Goal: Task Accomplishment & Management: Use online tool/utility

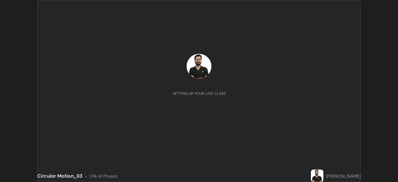
scroll to position [182, 397]
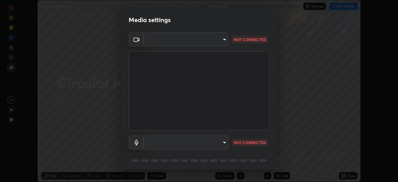
type input "8c30831ad924058e7de0e335b630c9662e0f7024c464ed9037451631dffaf0b8"
type input "82c5da4d4c255c3e1b8eaeaf77e00f01f3d862b07e15ebfcc4f3efade7ff2ade"
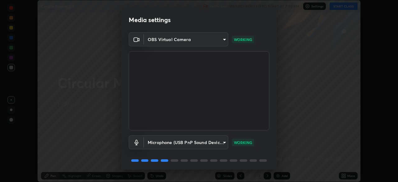
scroll to position [22, 0]
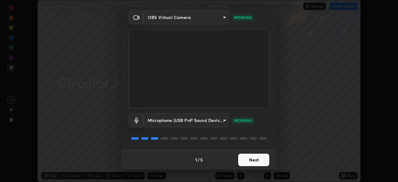
click at [251, 162] on button "Next" at bounding box center [253, 159] width 31 height 12
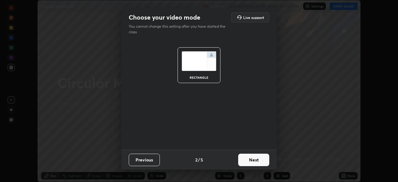
scroll to position [0, 0]
click at [252, 160] on button "Next" at bounding box center [253, 159] width 31 height 12
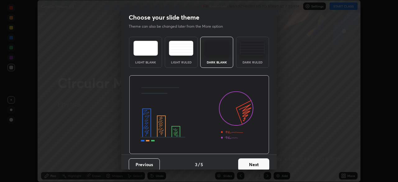
click at [240, 60] on div "Dark Ruled" at bounding box center [252, 52] width 33 height 31
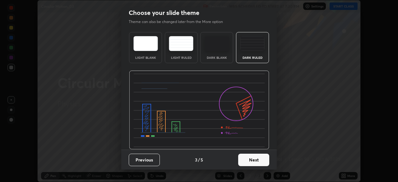
click at [253, 159] on button "Next" at bounding box center [253, 159] width 31 height 12
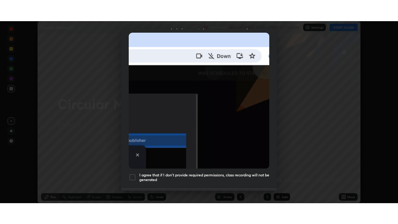
scroll to position [149, 0]
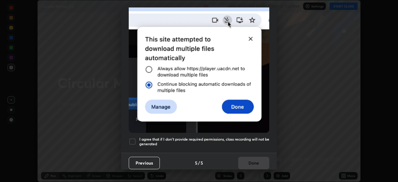
click at [240, 137] on h5 "I agree that if I don't provide required permissions, class recording will not …" at bounding box center [204, 142] width 130 height 10
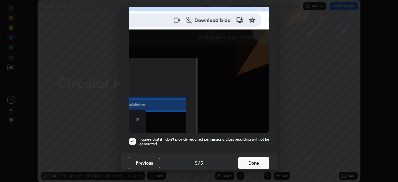
click at [253, 160] on button "Done" at bounding box center [253, 163] width 31 height 12
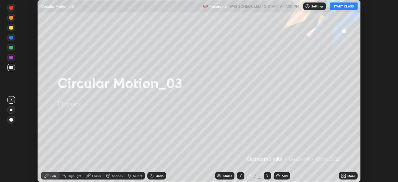
click at [341, 174] on icon at bounding box center [342, 175] width 2 height 2
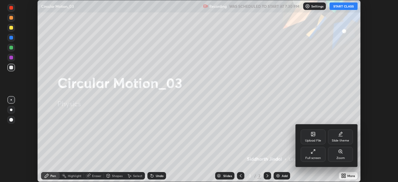
click at [314, 157] on div "Full screen" at bounding box center [313, 157] width 16 height 3
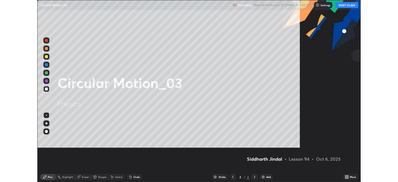
scroll to position [224, 398]
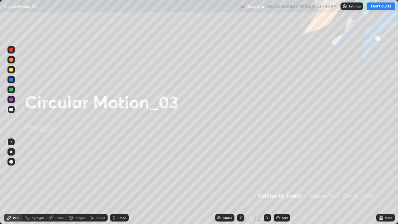
click at [376, 7] on button "START CLASS" at bounding box center [381, 5] width 28 height 7
click at [266, 181] on icon at bounding box center [267, 217] width 5 height 5
click at [276, 181] on img at bounding box center [277, 217] width 5 height 5
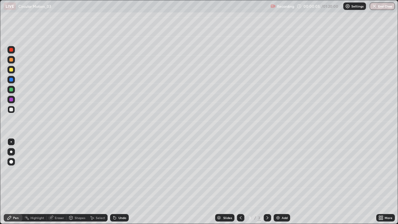
click at [14, 152] on div at bounding box center [10, 151] width 7 height 7
click at [119, 181] on div "Undo" at bounding box center [122, 217] width 8 height 3
click at [120, 181] on div "Undo" at bounding box center [122, 217] width 8 height 3
click at [119, 181] on div "Undo" at bounding box center [122, 217] width 8 height 3
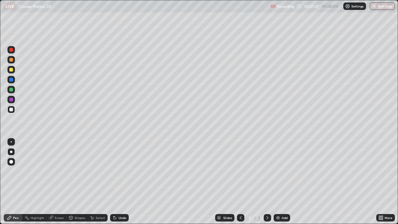
click at [119, 181] on div "Undo" at bounding box center [122, 217] width 8 height 3
click at [77, 181] on div "Shapes" at bounding box center [80, 217] width 11 height 3
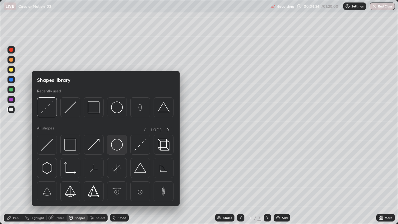
click at [114, 145] on img at bounding box center [117, 145] width 12 height 12
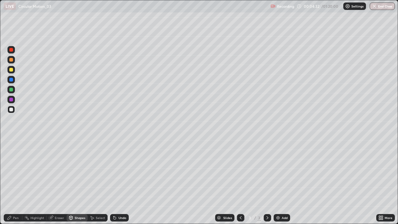
click at [97, 181] on div "Select" at bounding box center [100, 217] width 9 height 3
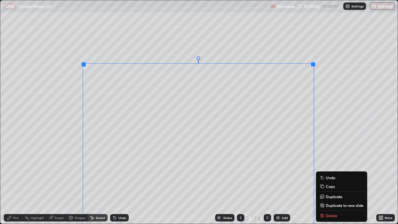
click at [15, 181] on div "Pen" at bounding box center [16, 217] width 6 height 3
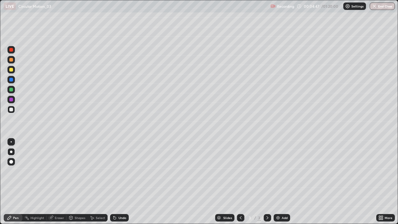
click at [56, 181] on div "Eraser" at bounding box center [59, 217] width 9 height 3
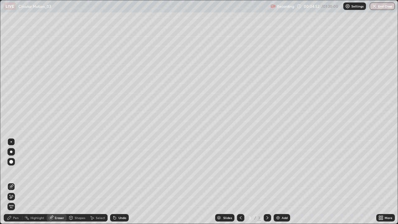
click at [15, 181] on div "Pen" at bounding box center [13, 217] width 19 height 7
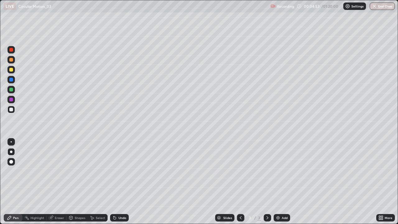
click at [13, 110] on div at bounding box center [10, 109] width 7 height 7
click at [11, 141] on div at bounding box center [11, 141] width 1 height 1
click at [55, 181] on div "Eraser" at bounding box center [57, 217] width 20 height 7
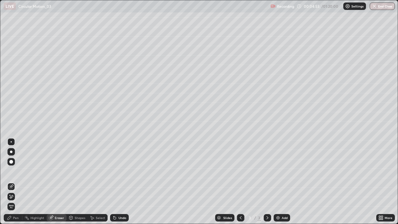
click at [71, 181] on icon at bounding box center [70, 218] width 3 height 4
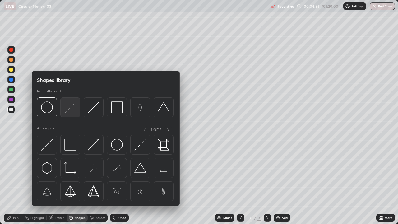
click at [71, 109] on img at bounding box center [70, 107] width 12 height 12
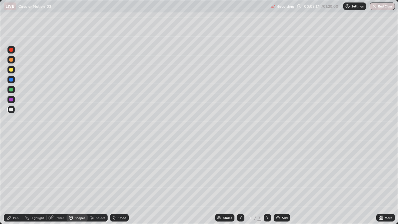
click at [118, 181] on div "Undo" at bounding box center [122, 217] width 8 height 3
click at [121, 181] on div "Undo" at bounding box center [122, 217] width 8 height 3
click at [18, 181] on div "Pen" at bounding box center [16, 217] width 6 height 3
click at [11, 152] on div at bounding box center [11, 151] width 2 height 2
click at [14, 107] on div at bounding box center [10, 109] width 7 height 7
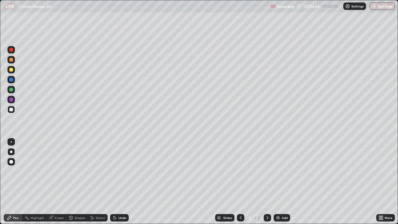
click at [121, 181] on div "Undo" at bounding box center [122, 217] width 8 height 3
click at [120, 181] on div "Undo" at bounding box center [122, 217] width 8 height 3
click at [122, 181] on div "Undo" at bounding box center [122, 217] width 8 height 3
click at [116, 181] on div "Undo" at bounding box center [119, 217] width 19 height 7
click at [58, 181] on div "Eraser" at bounding box center [59, 217] width 9 height 3
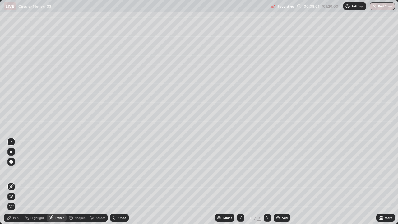
click at [17, 181] on div "Pen" at bounding box center [16, 217] width 6 height 3
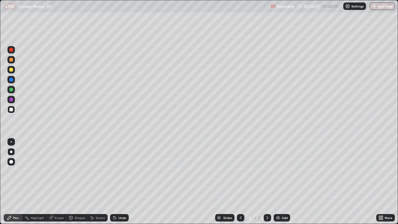
click at [123, 181] on div "Undo" at bounding box center [122, 217] width 8 height 3
click at [56, 181] on div "Eraser" at bounding box center [59, 217] width 9 height 3
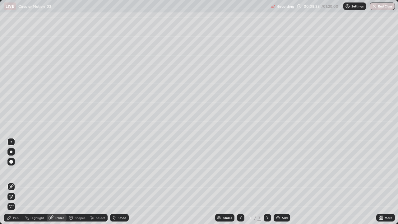
click at [14, 181] on div at bounding box center [10, 196] width 7 height 7
click at [18, 181] on div "Pen" at bounding box center [16, 217] width 6 height 3
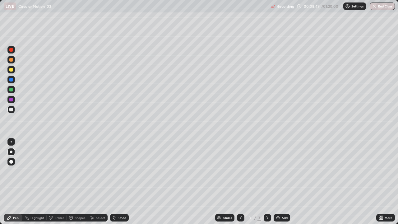
click at [381, 181] on icon at bounding box center [382, 217] width 2 height 2
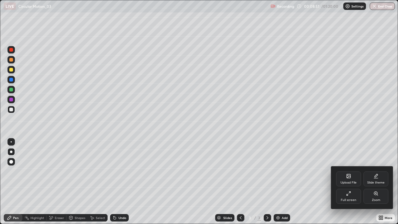
click at [376, 181] on icon at bounding box center [375, 193] width 5 height 5
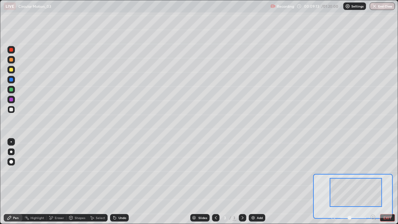
click at [11, 141] on div at bounding box center [11, 141] width 1 height 1
click at [14, 72] on div at bounding box center [10, 69] width 7 height 7
click at [121, 181] on div "Undo" at bounding box center [122, 217] width 8 height 3
click at [120, 181] on div "Undo" at bounding box center [122, 217] width 8 height 3
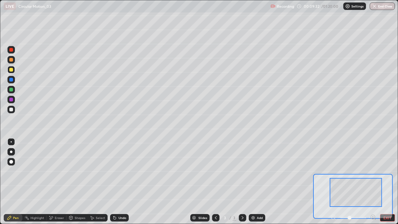
click at [119, 181] on div "Undo" at bounding box center [122, 217] width 8 height 3
click at [119, 181] on div "Undo" at bounding box center [119, 217] width 19 height 7
click at [118, 181] on div "Undo" at bounding box center [119, 217] width 19 height 7
click at [119, 181] on div "Undo" at bounding box center [119, 217] width 19 height 7
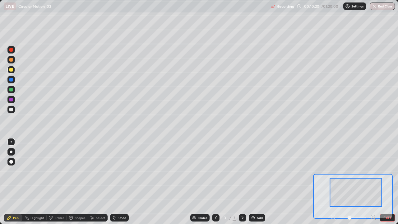
click at [119, 181] on div "Undo" at bounding box center [119, 217] width 19 height 7
click at [118, 181] on div "Undo" at bounding box center [119, 217] width 19 height 7
click at [119, 181] on div "Undo" at bounding box center [119, 217] width 19 height 7
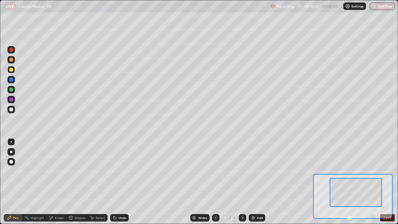
click at [119, 181] on div "Undo" at bounding box center [119, 217] width 19 height 7
click at [118, 181] on div "Undo" at bounding box center [119, 217] width 19 height 7
click at [119, 181] on div "Undo" at bounding box center [122, 217] width 8 height 3
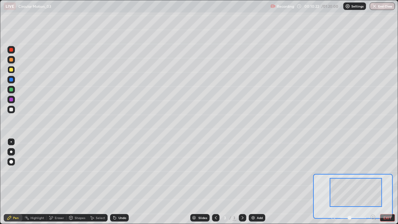
click at [119, 181] on div "Undo" at bounding box center [122, 217] width 8 height 3
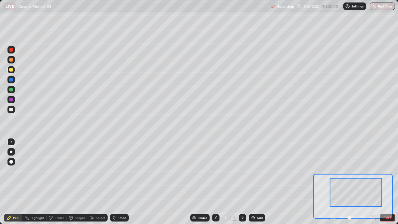
click at [119, 181] on div "Undo" at bounding box center [122, 217] width 8 height 3
click at [120, 181] on div "Undo" at bounding box center [119, 217] width 19 height 7
click at [118, 181] on div "Undo" at bounding box center [119, 217] width 19 height 7
click at [117, 181] on div "Undo" at bounding box center [119, 217] width 19 height 7
click at [116, 181] on div "Undo" at bounding box center [119, 217] width 19 height 7
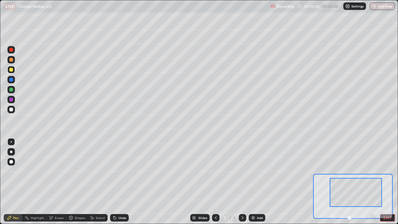
click at [116, 181] on div "Undo" at bounding box center [119, 217] width 19 height 7
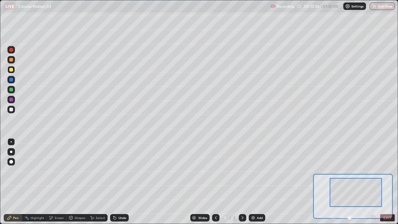
click at [116, 181] on div "Undo" at bounding box center [119, 217] width 19 height 7
click at [117, 181] on div "Undo" at bounding box center [119, 217] width 19 height 7
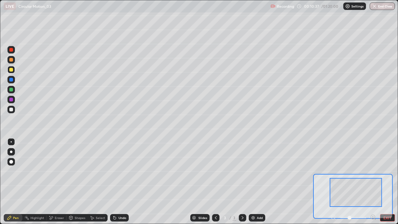
click at [117, 181] on div "Undo" at bounding box center [119, 217] width 19 height 7
click at [118, 181] on div "Undo" at bounding box center [119, 217] width 19 height 7
click at [117, 181] on div "Undo" at bounding box center [119, 217] width 19 height 7
click at [118, 181] on div "Undo" at bounding box center [119, 217] width 19 height 7
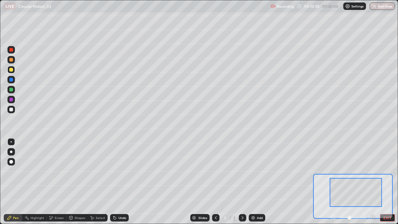
click at [118, 181] on div "Undo" at bounding box center [119, 217] width 19 height 7
click at [119, 181] on div "Undo" at bounding box center [119, 217] width 19 height 7
click at [118, 181] on div "Undo" at bounding box center [119, 217] width 19 height 7
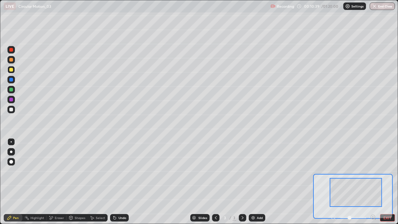
click at [118, 181] on div "Undo" at bounding box center [119, 217] width 19 height 7
click at [385, 181] on button "EXIT" at bounding box center [387, 217] width 15 height 7
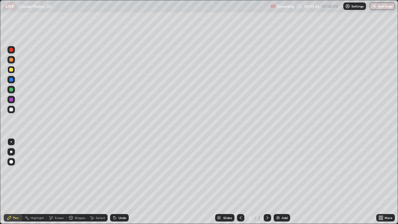
click at [60, 181] on div "Eraser" at bounding box center [59, 217] width 9 height 3
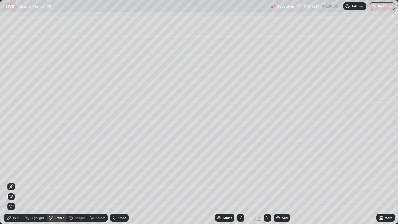
click at [118, 181] on div "Undo" at bounding box center [122, 217] width 8 height 3
click at [12, 181] on icon at bounding box center [11, 186] width 5 height 5
click at [17, 181] on div "Pen" at bounding box center [16, 217] width 6 height 3
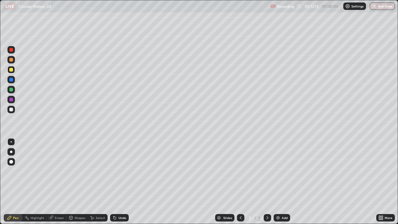
click at [381, 181] on icon at bounding box center [382, 219] width 2 height 2
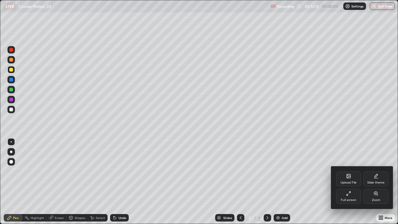
click at [373, 181] on div "Zoom" at bounding box center [375, 196] width 25 height 15
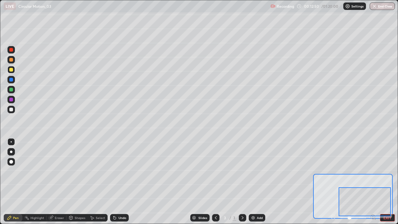
click at [390, 181] on button "EXIT" at bounding box center [387, 217] width 15 height 7
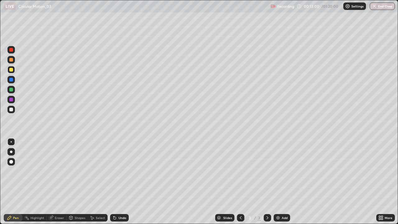
click at [382, 181] on icon at bounding box center [382, 217] width 2 height 2
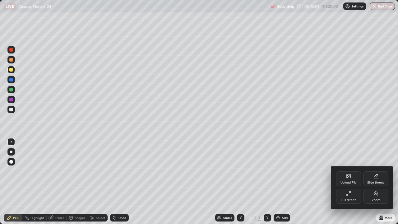
click at [379, 181] on div "Zoom" at bounding box center [375, 196] width 25 height 15
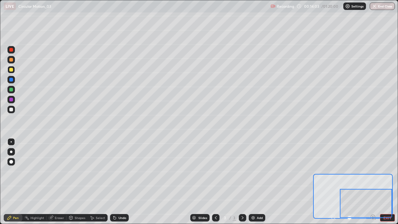
click at [386, 181] on div at bounding box center [366, 203] width 52 height 29
click at [389, 181] on button "EXIT" at bounding box center [387, 217] width 15 height 7
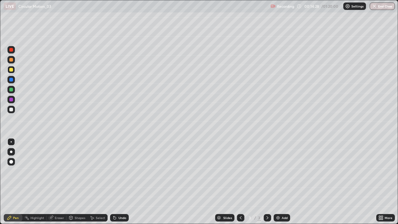
click at [57, 181] on div "Eraser" at bounding box center [57, 217] width 20 height 7
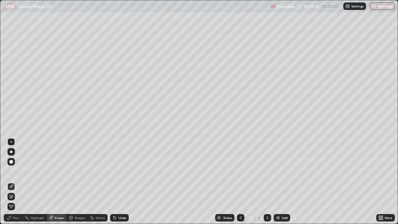
click at [16, 181] on div "Pen" at bounding box center [16, 217] width 6 height 3
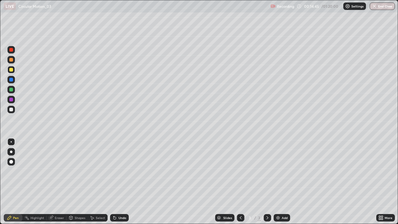
click at [59, 181] on div "Eraser" at bounding box center [59, 217] width 9 height 3
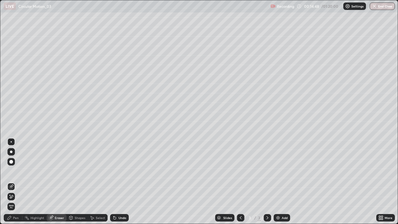
click at [13, 181] on div "Pen" at bounding box center [16, 217] width 6 height 3
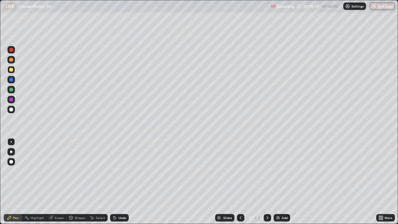
click at [82, 181] on div "Shapes" at bounding box center [80, 217] width 11 height 3
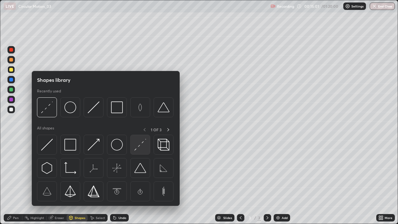
click at [139, 146] on img at bounding box center [140, 145] width 12 height 12
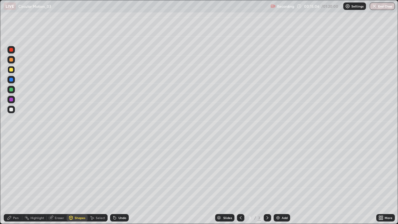
click at [123, 181] on div "Undo" at bounding box center [122, 217] width 8 height 3
click at [52, 181] on icon at bounding box center [51, 216] width 3 height 3
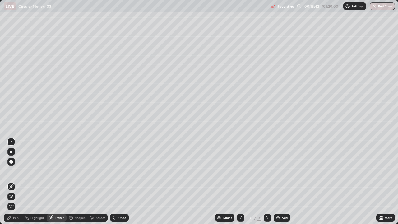
click at [121, 181] on div "Undo" at bounding box center [122, 217] width 8 height 3
click at [11, 152] on div at bounding box center [11, 151] width 2 height 2
click at [15, 181] on div "Pen" at bounding box center [13, 217] width 19 height 7
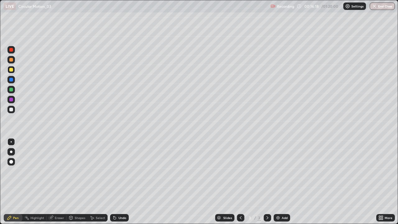
click at [11, 90] on div at bounding box center [11, 90] width 4 height 4
click at [57, 181] on div "Eraser" at bounding box center [59, 217] width 9 height 3
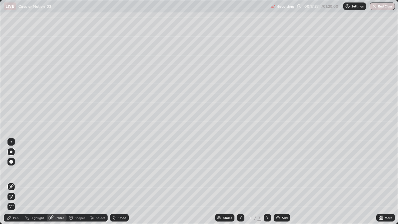
click at [10, 181] on icon at bounding box center [10, 194] width 1 height 1
click at [12, 181] on div "Pen" at bounding box center [13, 217] width 19 height 7
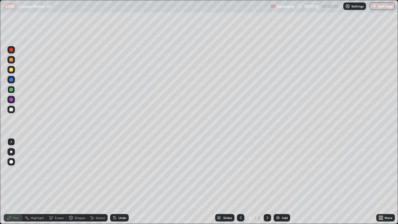
click at [12, 150] on div at bounding box center [10, 151] width 7 height 7
click at [11, 109] on div at bounding box center [11, 109] width 4 height 4
click at [118, 181] on div "Undo" at bounding box center [119, 217] width 19 height 7
click at [117, 181] on div "Undo" at bounding box center [119, 217] width 19 height 7
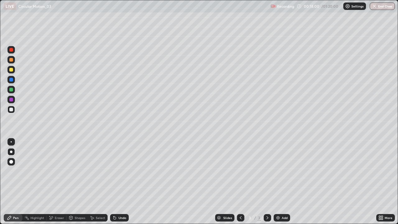
click at [114, 181] on icon at bounding box center [114, 218] width 2 height 2
click at [115, 181] on icon at bounding box center [114, 217] width 5 height 5
click at [114, 181] on icon at bounding box center [114, 218] width 2 height 2
click at [113, 181] on icon at bounding box center [114, 218] width 2 height 2
click at [114, 181] on icon at bounding box center [114, 218] width 2 height 2
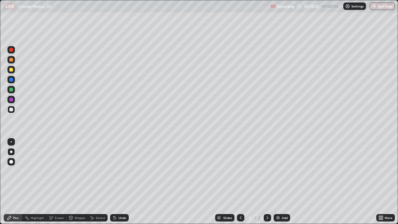
click at [12, 71] on div at bounding box center [11, 70] width 4 height 4
click at [114, 181] on icon at bounding box center [114, 218] width 2 height 2
click at [121, 181] on div "Undo" at bounding box center [122, 217] width 8 height 3
click at [116, 181] on div "Undo" at bounding box center [119, 217] width 19 height 7
click at [95, 181] on div "Select" at bounding box center [98, 217] width 20 height 7
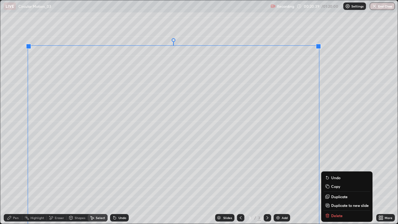
click at [344, 181] on p "Duplicate to new slide" at bounding box center [350, 205] width 38 height 5
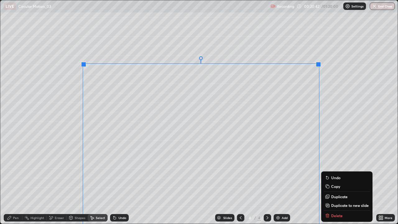
click at [333, 181] on div "Slides 4 / 4 Add" at bounding box center [252, 217] width 247 height 12
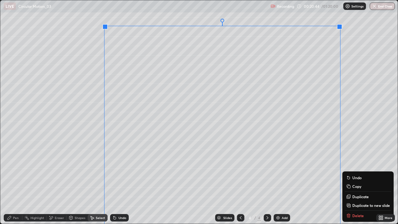
click at [353, 181] on div "Slides 4 / 4 Add" at bounding box center [252, 217] width 247 height 12
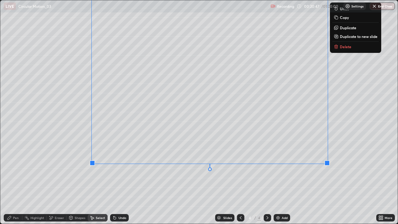
click at [340, 48] on p "Delete" at bounding box center [345, 46] width 11 height 5
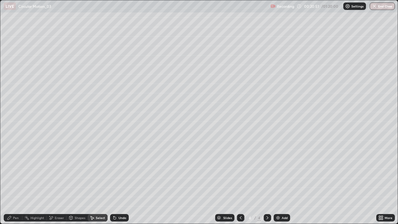
click at [17, 181] on div "Pen" at bounding box center [16, 217] width 6 height 3
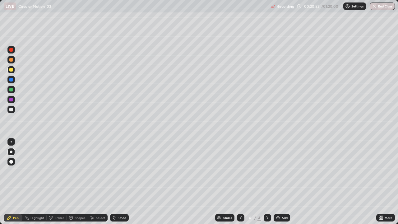
click at [10, 109] on div at bounding box center [11, 109] width 4 height 4
click at [381, 181] on icon at bounding box center [382, 219] width 2 height 2
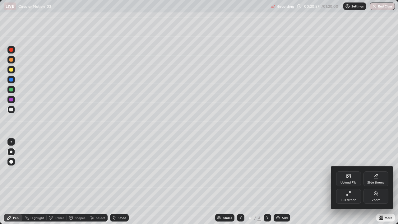
click at [355, 181] on div "Full screen" at bounding box center [348, 199] width 16 height 3
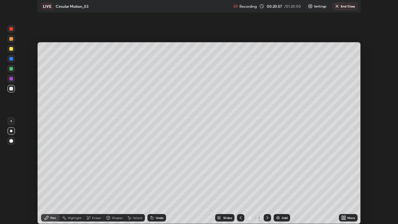
scroll to position [30882, 30666]
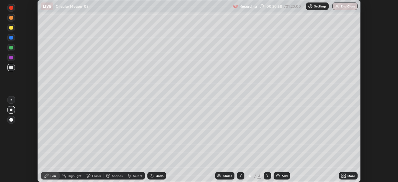
click at [349, 179] on div "More" at bounding box center [348, 175] width 19 height 7
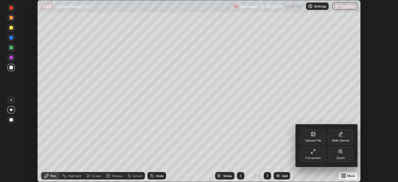
click at [309, 154] on div "Full screen" at bounding box center [312, 154] width 25 height 15
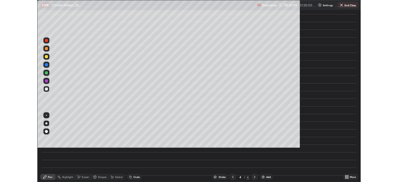
scroll to position [224, 398]
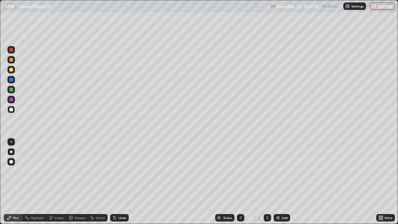
click at [117, 181] on div "Undo" at bounding box center [119, 217] width 19 height 7
click at [114, 181] on icon at bounding box center [114, 217] width 5 height 5
click at [114, 181] on icon at bounding box center [114, 218] width 2 height 2
click at [115, 181] on icon at bounding box center [114, 217] width 5 height 5
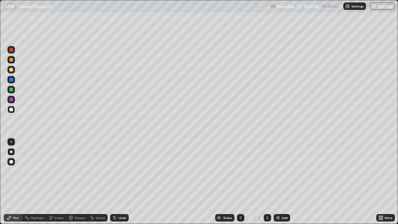
click at [114, 181] on icon at bounding box center [114, 218] width 2 height 2
click at [115, 181] on icon at bounding box center [114, 218] width 2 height 2
click at [122, 181] on div "Undo" at bounding box center [119, 217] width 19 height 7
click at [119, 181] on div "Undo" at bounding box center [122, 217] width 8 height 3
click at [120, 181] on div "Undo" at bounding box center [122, 217] width 8 height 3
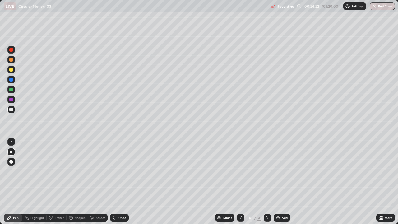
click at [267, 181] on icon at bounding box center [267, 217] width 2 height 3
click at [279, 181] on img at bounding box center [277, 217] width 5 height 5
click at [267, 181] on icon at bounding box center [267, 217] width 5 height 5
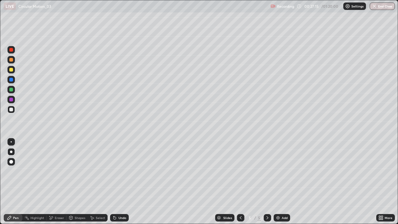
click at [266, 181] on icon at bounding box center [267, 217] width 5 height 5
click at [279, 181] on img at bounding box center [277, 217] width 5 height 5
click at [117, 181] on div "Undo" at bounding box center [119, 217] width 19 height 7
click at [61, 181] on div "Eraser" at bounding box center [57, 217] width 20 height 7
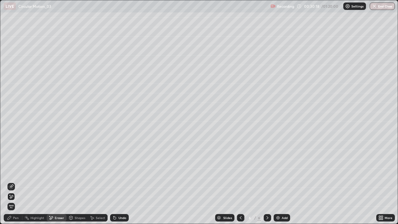
click at [11, 181] on div "Pen" at bounding box center [13, 217] width 19 height 7
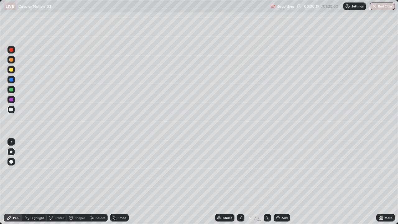
click at [266, 181] on icon at bounding box center [267, 217] width 5 height 5
click at [276, 181] on img at bounding box center [277, 217] width 5 height 5
click at [118, 181] on div "Undo" at bounding box center [119, 217] width 19 height 7
click at [12, 69] on div at bounding box center [11, 70] width 4 height 4
click at [119, 181] on div "Undo" at bounding box center [119, 217] width 19 height 7
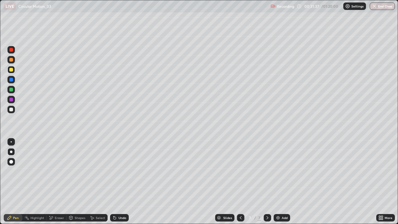
click at [14, 111] on div at bounding box center [10, 109] width 7 height 7
click at [12, 109] on div at bounding box center [11, 109] width 4 height 4
click at [11, 70] on div at bounding box center [11, 70] width 4 height 4
click at [121, 181] on div "Undo" at bounding box center [122, 217] width 8 height 3
click at [11, 89] on div at bounding box center [11, 90] width 4 height 4
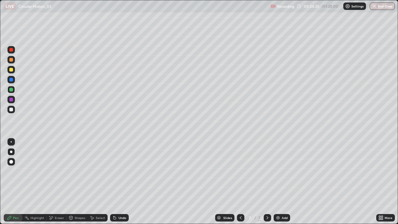
click at [119, 181] on div "Undo" at bounding box center [122, 217] width 8 height 3
click at [118, 181] on div "Undo" at bounding box center [122, 217] width 8 height 3
click at [117, 181] on div "Undo" at bounding box center [119, 217] width 19 height 7
click at [14, 110] on div at bounding box center [10, 109] width 7 height 7
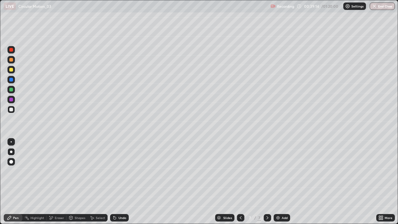
click at [56, 181] on div "Eraser" at bounding box center [59, 217] width 9 height 3
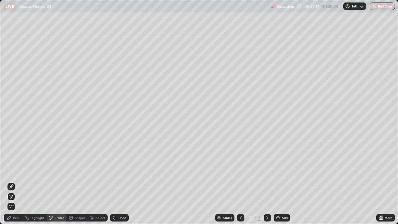
click at [18, 181] on div "Pen" at bounding box center [16, 217] width 6 height 3
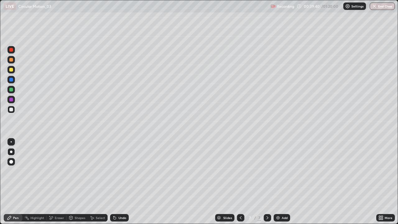
click at [267, 181] on icon at bounding box center [267, 217] width 5 height 5
click at [267, 181] on div at bounding box center [266, 217] width 7 height 7
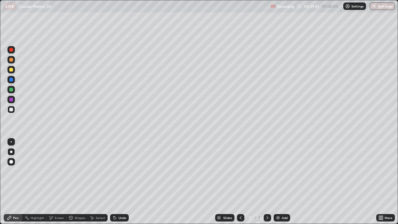
click at [267, 181] on icon at bounding box center [267, 217] width 5 height 5
click at [267, 181] on icon at bounding box center [267, 217] width 2 height 3
click at [267, 181] on icon at bounding box center [267, 217] width 5 height 5
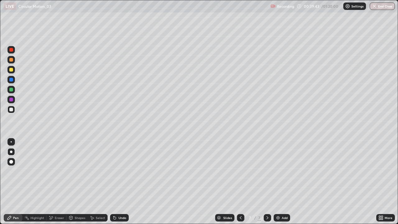
click at [266, 181] on icon at bounding box center [267, 217] width 5 height 5
click at [267, 181] on icon at bounding box center [267, 217] width 5 height 5
click at [280, 181] on div "Add" at bounding box center [281, 217] width 16 height 7
click at [11, 70] on div at bounding box center [11, 70] width 4 height 4
click at [117, 181] on div "Undo" at bounding box center [119, 217] width 19 height 7
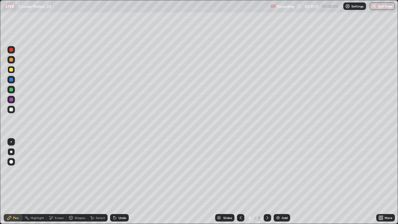
click at [117, 181] on div "Undo" at bounding box center [119, 217] width 19 height 7
click at [116, 181] on div "Undo" at bounding box center [119, 217] width 19 height 7
click at [117, 181] on div "Undo" at bounding box center [119, 217] width 19 height 7
click at [118, 181] on div "Undo" at bounding box center [122, 217] width 8 height 3
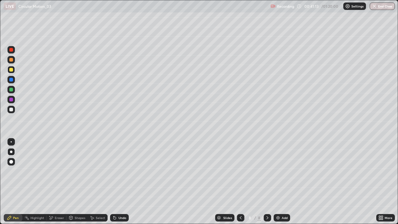
click at [117, 181] on div "Undo" at bounding box center [119, 217] width 19 height 7
click at [118, 181] on div "Undo" at bounding box center [122, 217] width 8 height 3
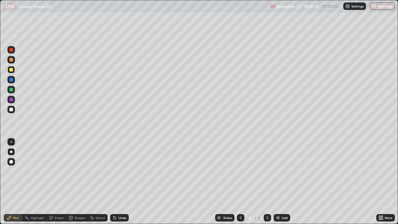
click at [118, 181] on div "Undo" at bounding box center [122, 217] width 8 height 3
click at [119, 181] on div "Undo" at bounding box center [122, 217] width 8 height 3
click at [121, 181] on div "Undo" at bounding box center [122, 217] width 8 height 3
click at [118, 181] on div "Undo" at bounding box center [122, 217] width 8 height 3
click at [120, 181] on div "Undo" at bounding box center [119, 217] width 19 height 7
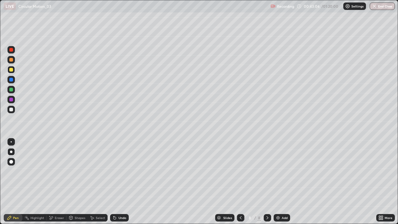
click at [12, 89] on div at bounding box center [11, 90] width 4 height 4
click at [118, 181] on div "Undo" at bounding box center [122, 217] width 8 height 3
click at [113, 181] on icon at bounding box center [114, 218] width 2 height 2
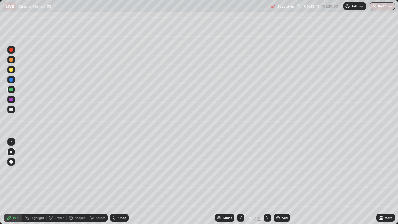
click at [113, 181] on icon at bounding box center [113, 216] width 1 height 1
click at [118, 181] on div "Undo" at bounding box center [122, 217] width 8 height 3
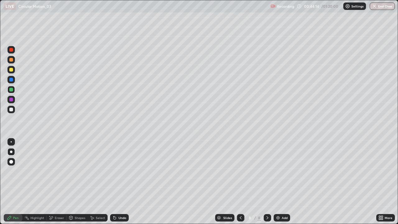
click at [118, 181] on div "Undo" at bounding box center [122, 217] width 8 height 3
click at [119, 181] on div "Undo" at bounding box center [122, 217] width 8 height 3
click at [116, 181] on icon at bounding box center [114, 217] width 5 height 5
click at [118, 181] on div "Undo" at bounding box center [122, 217] width 8 height 3
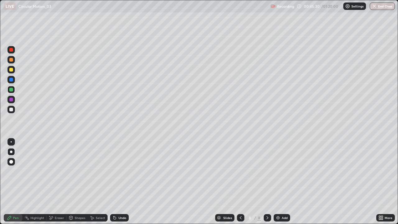
click at [116, 181] on div "Undo" at bounding box center [119, 217] width 19 height 7
click at [118, 181] on div "Undo" at bounding box center [122, 217] width 8 height 3
click at [119, 181] on div "Undo" at bounding box center [122, 217] width 8 height 3
click at [120, 181] on div "Undo" at bounding box center [122, 217] width 8 height 3
click at [121, 181] on div "Undo" at bounding box center [119, 217] width 19 height 7
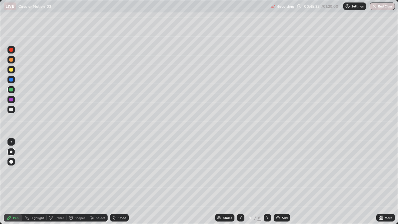
click at [119, 181] on div "Undo" at bounding box center [119, 217] width 19 height 7
click at [120, 181] on div "Undo" at bounding box center [119, 217] width 19 height 7
click at [122, 181] on div "Undo" at bounding box center [119, 217] width 19 height 7
click at [118, 181] on div "Undo" at bounding box center [119, 217] width 19 height 7
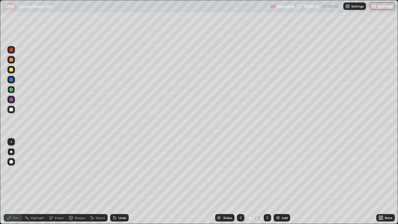
click at [274, 181] on div "Add" at bounding box center [281, 217] width 16 height 7
click at [237, 181] on div at bounding box center [240, 217] width 7 height 7
click at [118, 181] on div "Undo" at bounding box center [122, 217] width 8 height 3
click at [119, 181] on div "Undo" at bounding box center [122, 217] width 8 height 3
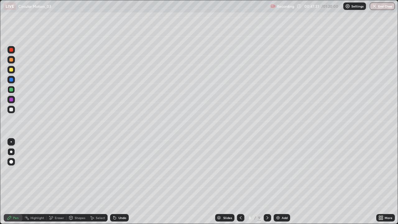
click at [115, 181] on icon at bounding box center [114, 218] width 2 height 2
click at [118, 181] on div "Undo" at bounding box center [122, 217] width 8 height 3
click at [54, 181] on div "Eraser" at bounding box center [57, 217] width 20 height 7
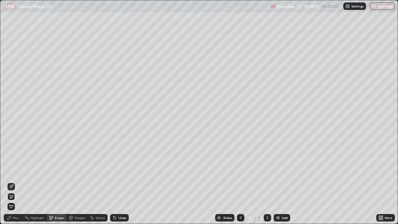
click at [17, 181] on div "Pen" at bounding box center [16, 217] width 6 height 3
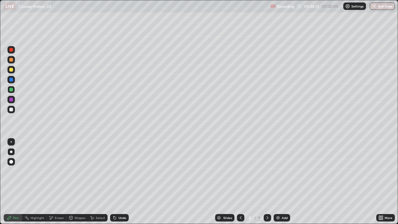
click at [11, 69] on div at bounding box center [11, 70] width 4 height 4
click at [237, 181] on div at bounding box center [240, 217] width 7 height 7
click at [269, 181] on icon at bounding box center [267, 217] width 5 height 5
click at [240, 181] on icon at bounding box center [240, 217] width 5 height 5
click at [267, 181] on icon at bounding box center [267, 217] width 5 height 5
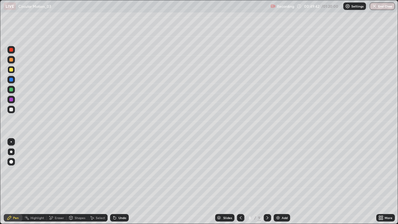
click at [280, 181] on div "Add" at bounding box center [281, 217] width 16 height 7
click at [121, 181] on div "Undo" at bounding box center [122, 217] width 8 height 3
click at [384, 181] on div "More" at bounding box center [385, 217] width 19 height 7
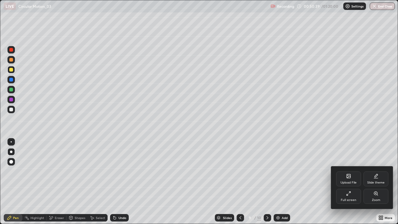
click at [348, 181] on div "Full screen" at bounding box center [348, 199] width 16 height 3
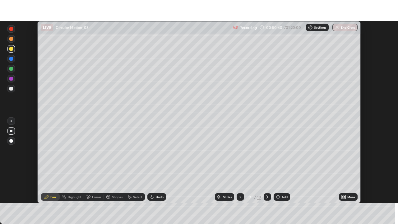
scroll to position [30882, 30666]
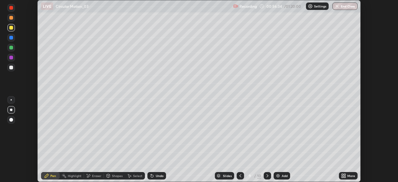
click at [347, 176] on div "More" at bounding box center [351, 175] width 8 height 3
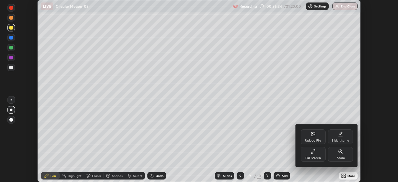
click at [316, 155] on div "Full screen" at bounding box center [312, 154] width 25 height 15
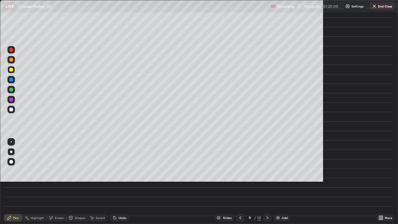
scroll to position [224, 398]
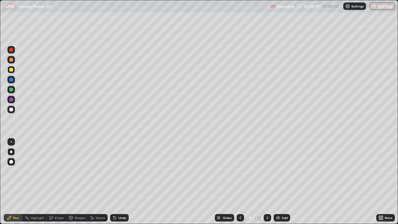
click at [239, 181] on icon at bounding box center [240, 217] width 5 height 5
click at [266, 181] on icon at bounding box center [267, 217] width 5 height 5
click at [267, 181] on icon at bounding box center [267, 217] width 5 height 5
click at [15, 109] on div at bounding box center [10, 109] width 7 height 7
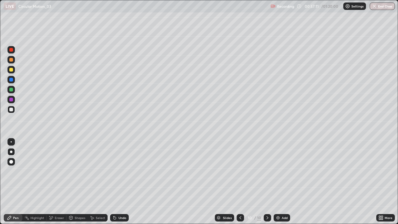
click at [122, 181] on div "Undo" at bounding box center [122, 217] width 8 height 3
click at [12, 91] on div at bounding box center [11, 90] width 4 height 4
click at [12, 71] on div at bounding box center [11, 70] width 4 height 4
click at [116, 181] on div "Undo" at bounding box center [119, 217] width 19 height 7
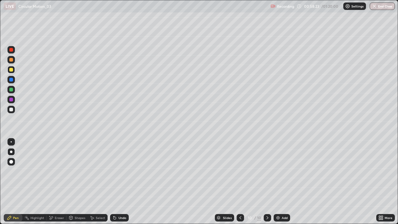
click at [118, 181] on div "Undo" at bounding box center [119, 217] width 19 height 7
click at [121, 181] on div "Undo" at bounding box center [122, 217] width 8 height 3
click at [122, 181] on div "Undo" at bounding box center [122, 217] width 8 height 3
click at [124, 181] on div "Undo" at bounding box center [119, 217] width 19 height 7
click at [243, 181] on div at bounding box center [239, 217] width 7 height 7
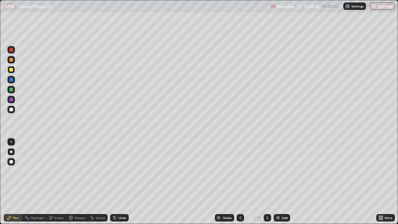
click at [239, 181] on icon at bounding box center [240, 217] width 5 height 5
click at [266, 181] on icon at bounding box center [267, 217] width 5 height 5
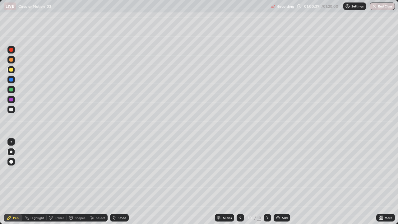
click at [275, 181] on img at bounding box center [277, 217] width 5 height 5
click at [120, 181] on div "Undo" at bounding box center [122, 217] width 8 height 3
click at [120, 181] on div "Undo" at bounding box center [119, 217] width 19 height 7
click at [120, 181] on div "Undo" at bounding box center [122, 217] width 8 height 3
click at [339, 181] on div "Slides 11 / 11 Add" at bounding box center [252, 217] width 247 height 12
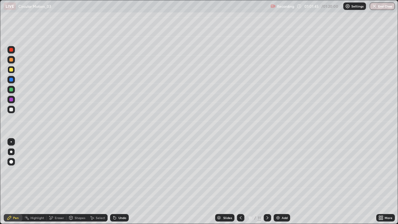
click at [337, 181] on div "Slides 11 / 11 Add" at bounding box center [252, 217] width 247 height 12
click at [267, 181] on icon at bounding box center [267, 217] width 5 height 5
click at [276, 181] on img at bounding box center [277, 217] width 5 height 5
click at [240, 181] on icon at bounding box center [240, 217] width 5 height 5
click at [267, 181] on icon at bounding box center [267, 217] width 5 height 5
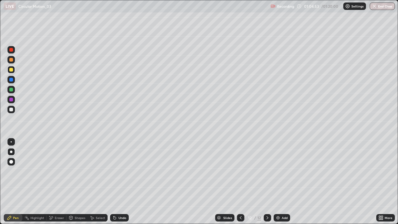
click at [267, 181] on icon at bounding box center [267, 217] width 5 height 5
click at [281, 181] on div "Add" at bounding box center [284, 217] width 6 height 3
click at [123, 181] on div "Undo" at bounding box center [119, 217] width 19 height 7
click at [121, 181] on div "Undo" at bounding box center [122, 217] width 8 height 3
click at [240, 181] on icon at bounding box center [240, 217] width 5 height 5
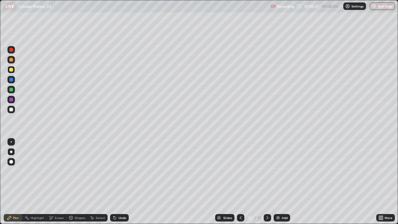
click at [243, 181] on div at bounding box center [240, 217] width 7 height 7
click at [241, 181] on div at bounding box center [240, 217] width 7 height 7
click at [239, 181] on div at bounding box center [240, 217] width 7 height 7
click at [239, 181] on icon at bounding box center [240, 217] width 5 height 5
click at [240, 181] on icon at bounding box center [240, 217] width 5 height 5
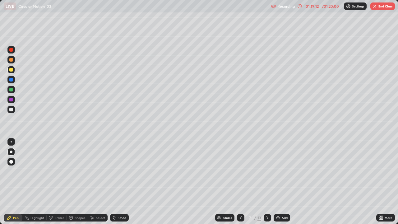
click at [386, 5] on button "End Class" at bounding box center [382, 5] width 25 height 7
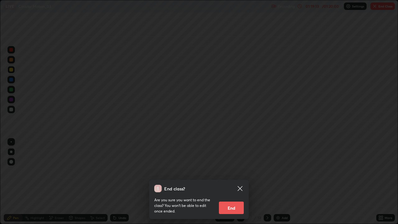
click at [235, 181] on button "End" at bounding box center [231, 207] width 25 height 12
